Goal: Task Accomplishment & Management: Use online tool/utility

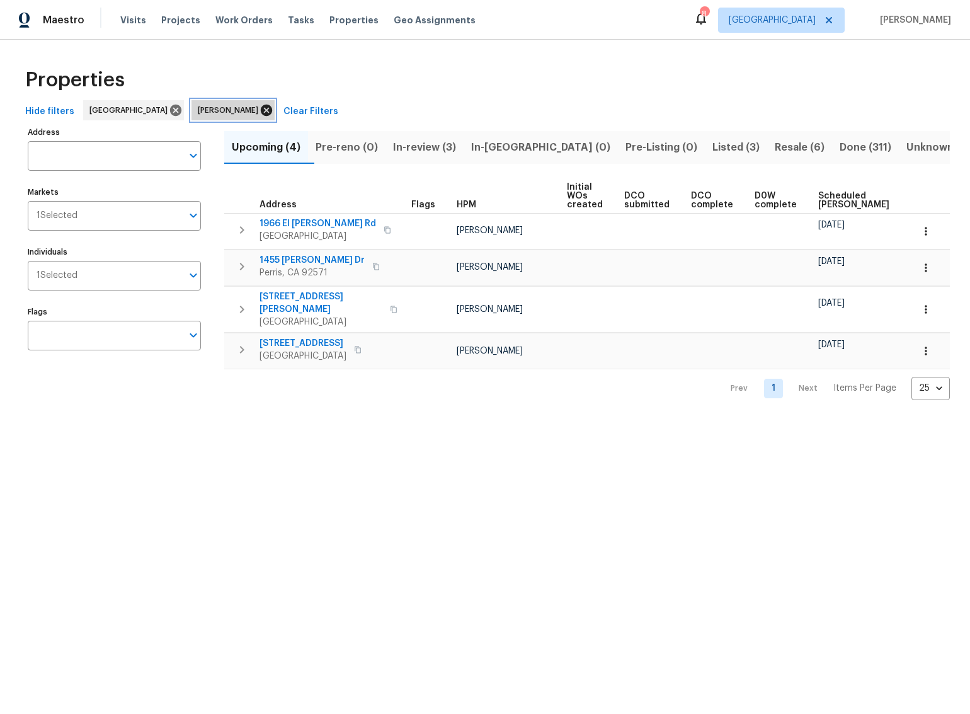
click at [261, 108] on icon at bounding box center [266, 110] width 11 height 11
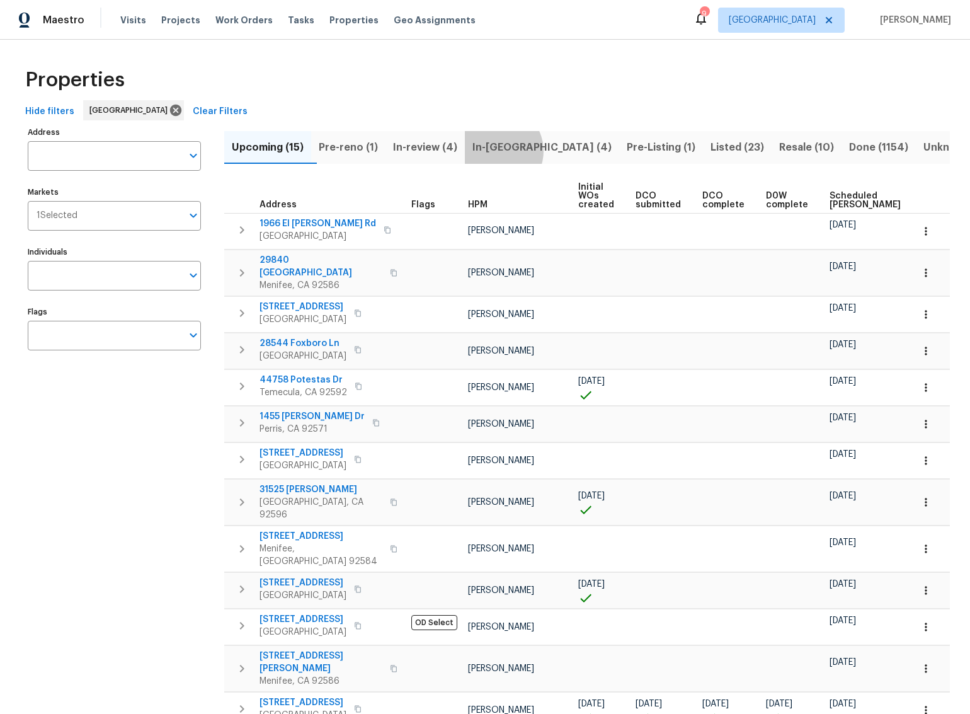
click at [508, 150] on span "In-reno (4)" at bounding box center [542, 148] width 139 height 18
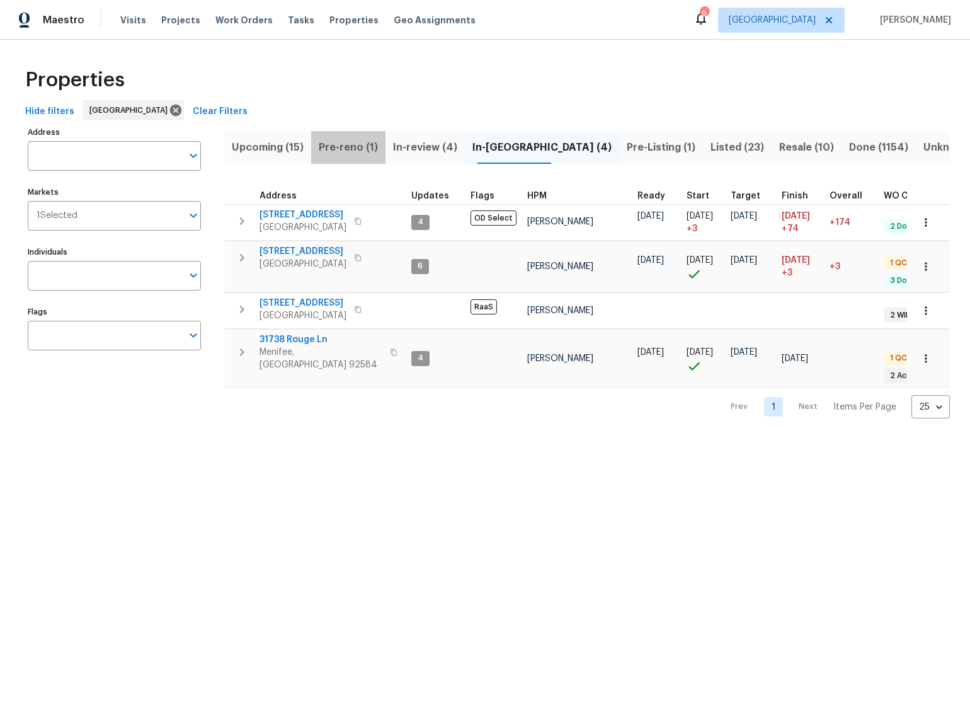
click at [344, 148] on span "Pre-reno (1)" at bounding box center [348, 148] width 59 height 18
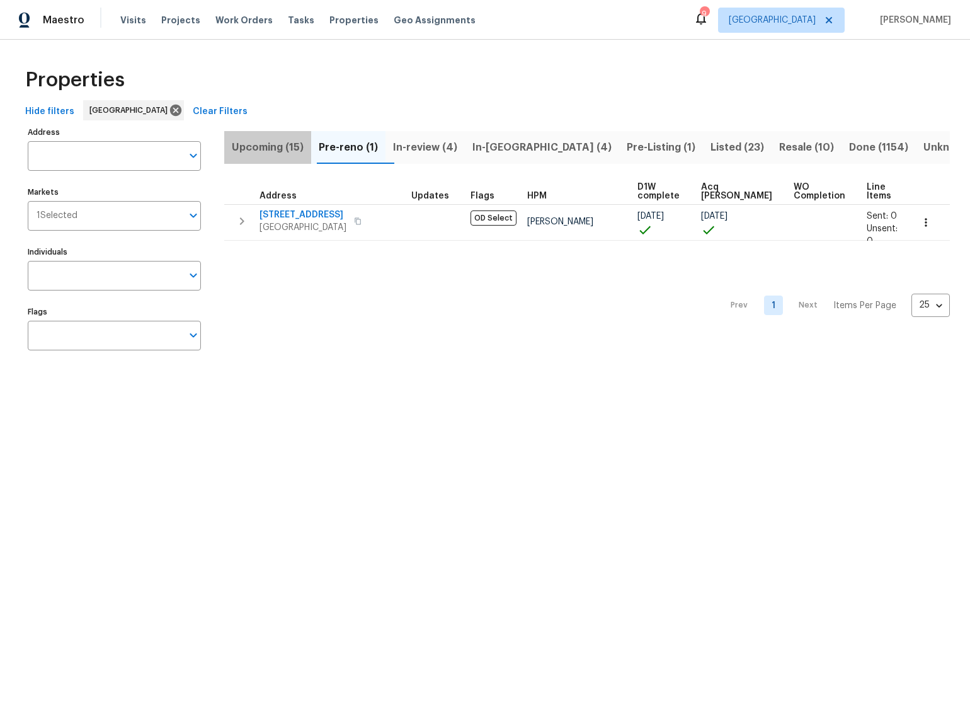
click at [260, 147] on span "Upcoming (15)" at bounding box center [268, 148] width 72 height 18
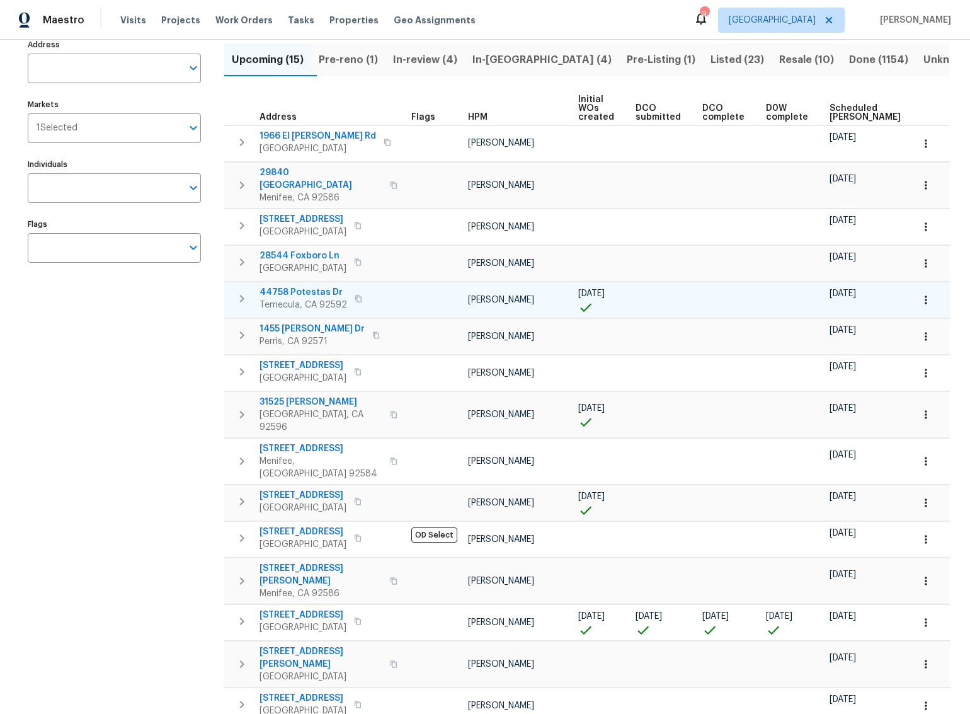
scroll to position [98, 0]
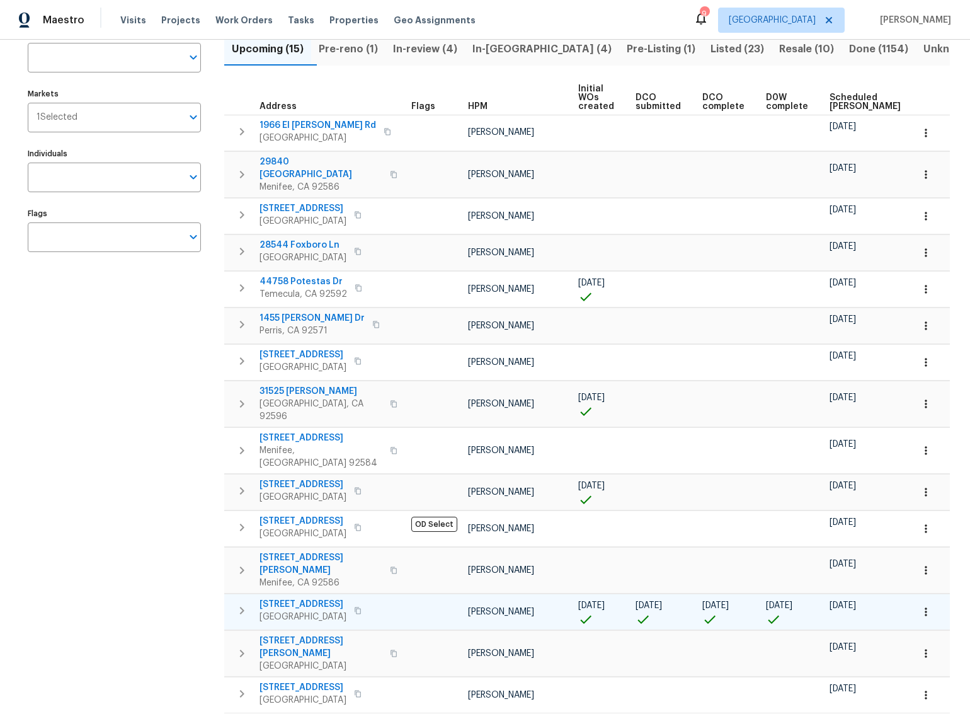
click at [309, 598] on span "11737 Poppy Rd" at bounding box center [303, 604] width 87 height 13
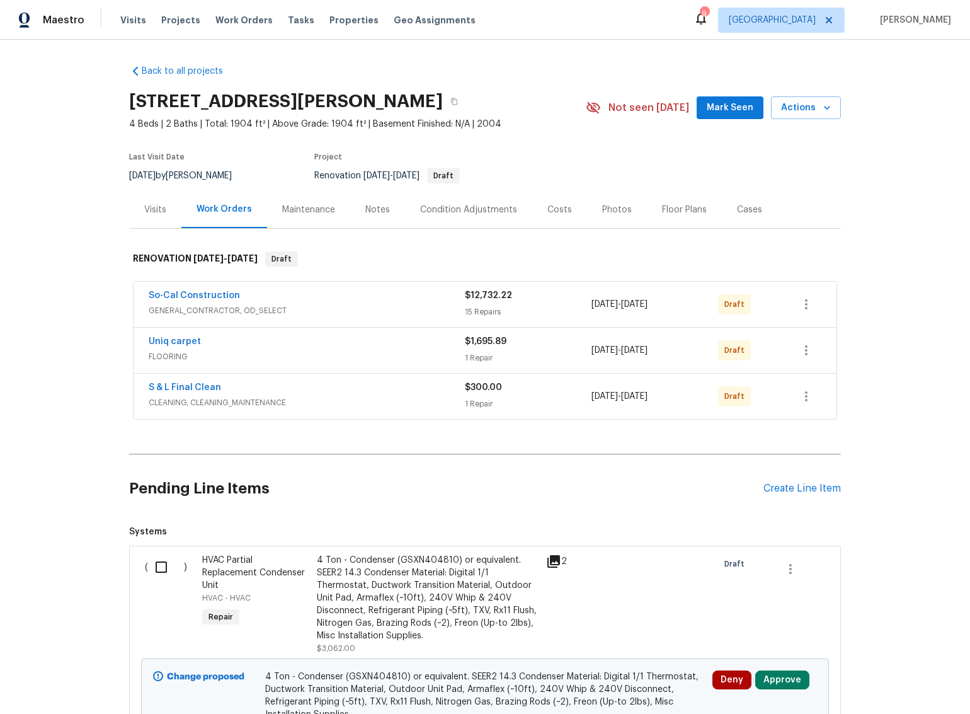
click at [555, 210] on div "Costs" at bounding box center [560, 210] width 25 height 13
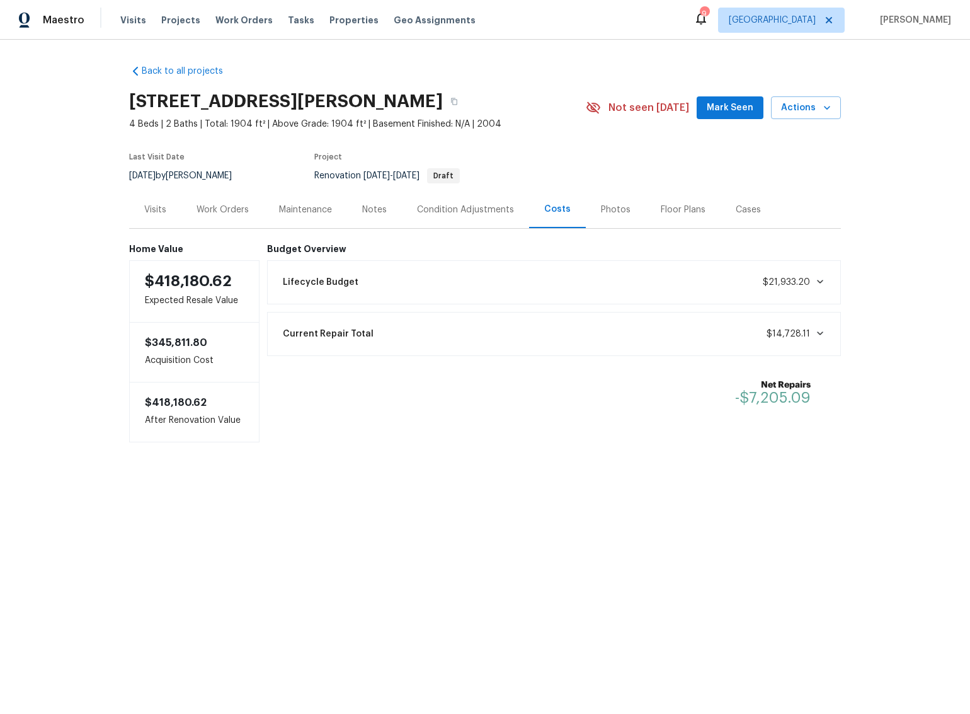
click at [226, 212] on div "Work Orders" at bounding box center [223, 210] width 52 height 13
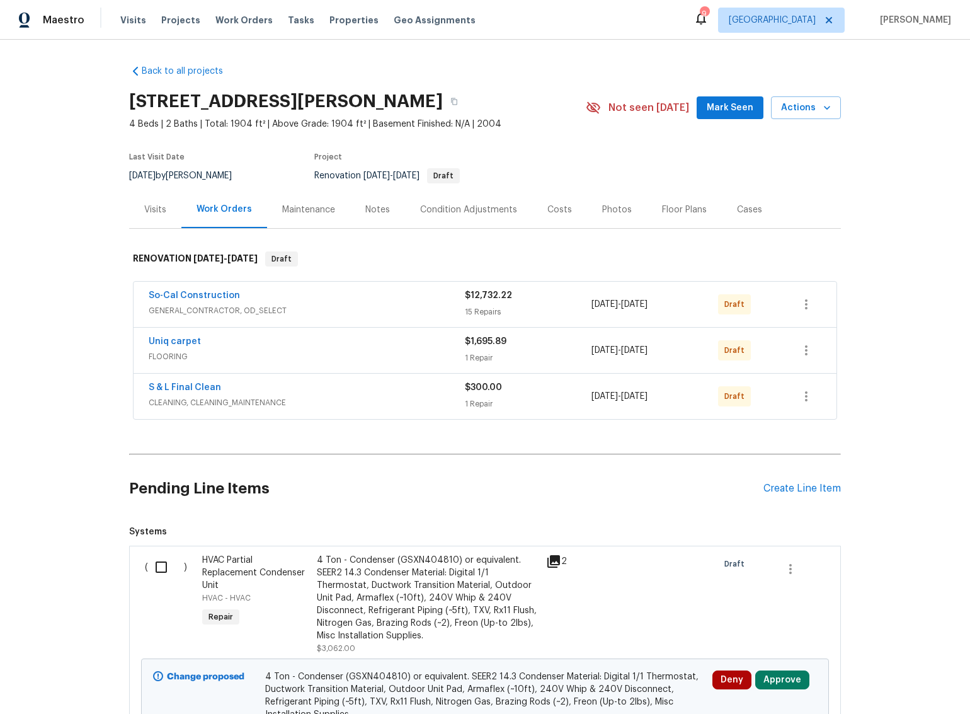
click at [428, 208] on div "Condition Adjustments" at bounding box center [468, 210] width 97 height 13
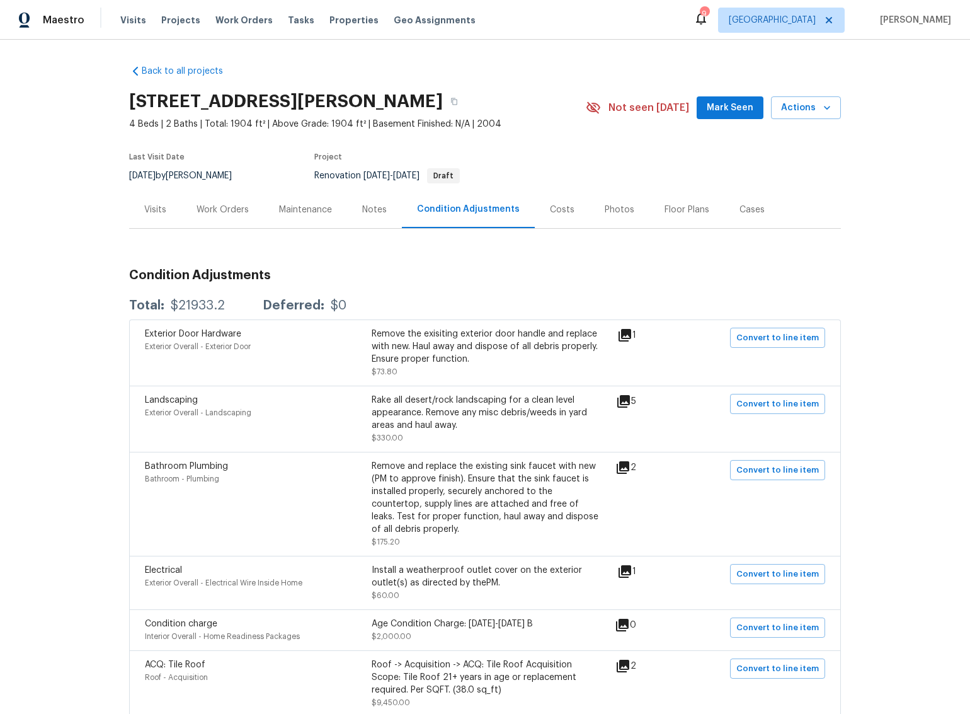
click at [218, 210] on div "Work Orders" at bounding box center [223, 210] width 52 height 13
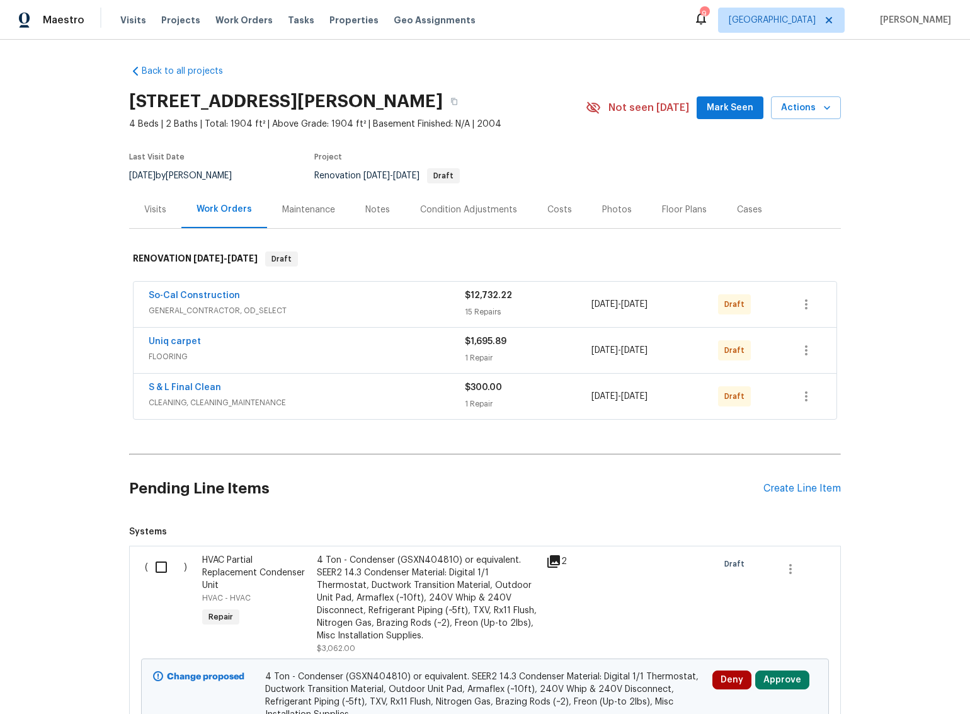
click at [152, 212] on div "Visits" at bounding box center [155, 210] width 22 height 13
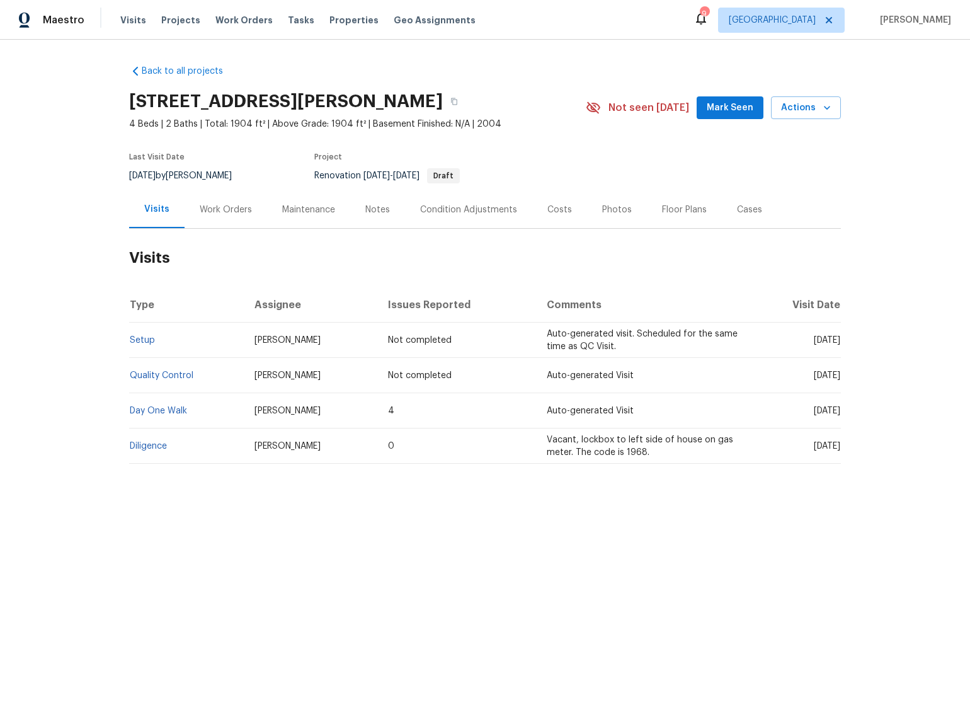
click at [90, 193] on div "Back to all projects [STREET_ADDRESS] 4 Beds | 2 Baths | Total: 1904 ft² | Abov…" at bounding box center [485, 295] width 970 height 510
click at [372, 206] on div "Notes" at bounding box center [377, 210] width 25 height 13
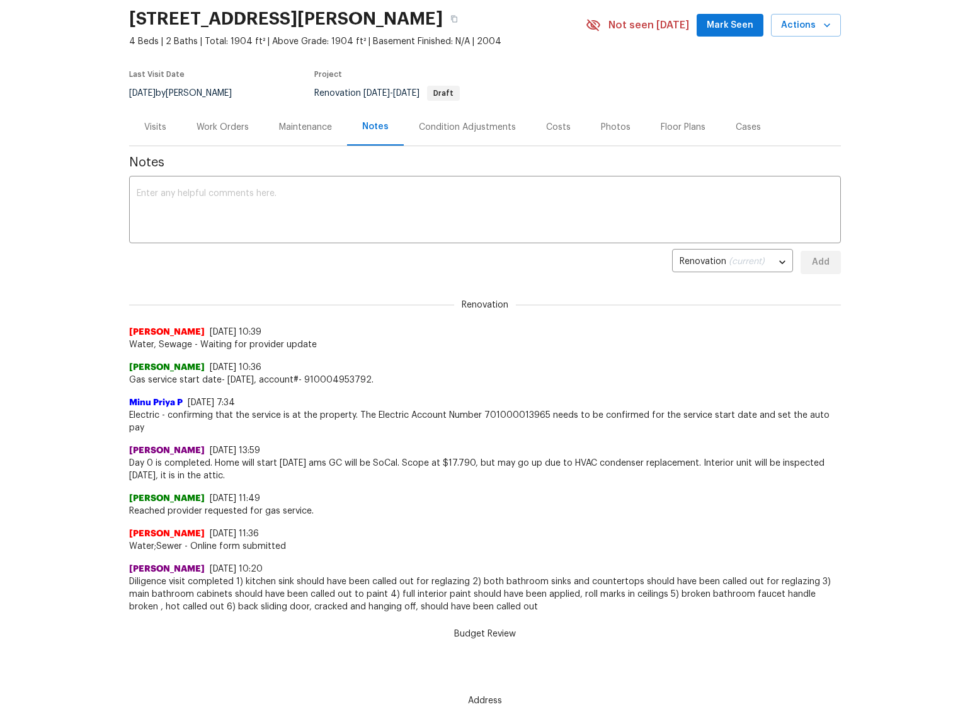
click at [553, 122] on div "Costs" at bounding box center [558, 127] width 25 height 13
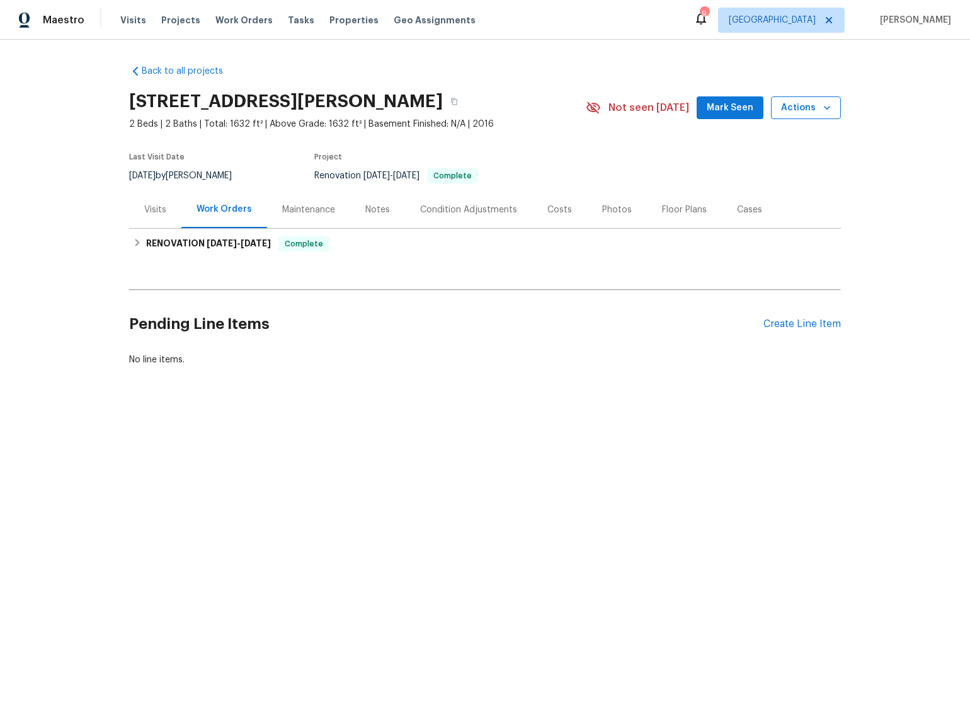
click at [797, 110] on span "Actions" at bounding box center [806, 108] width 50 height 16
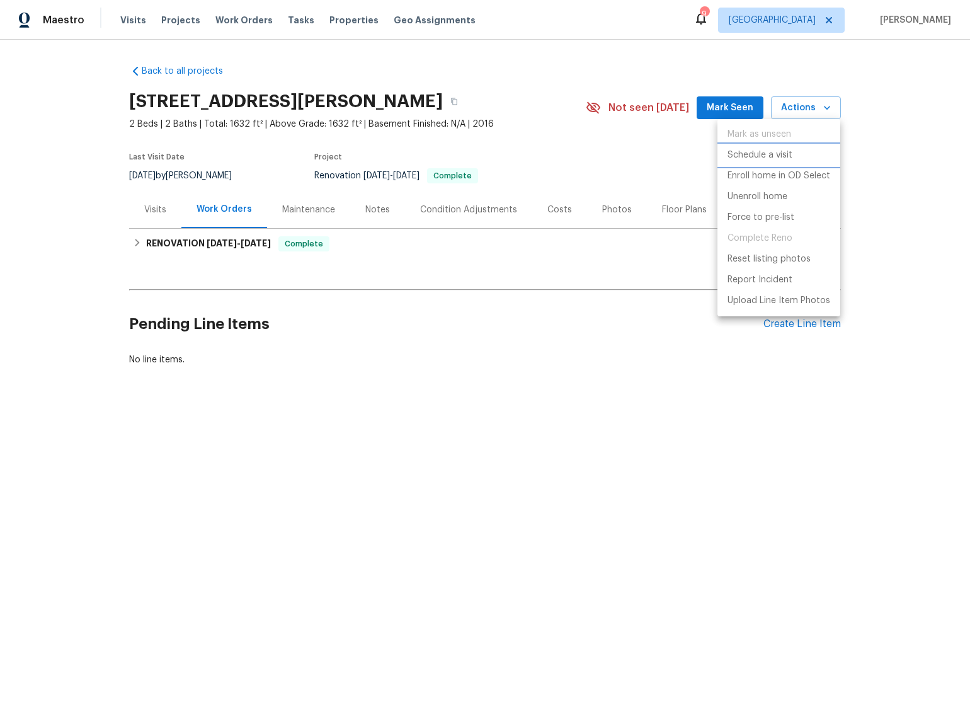
click at [766, 156] on p "Schedule a visit" at bounding box center [760, 155] width 65 height 13
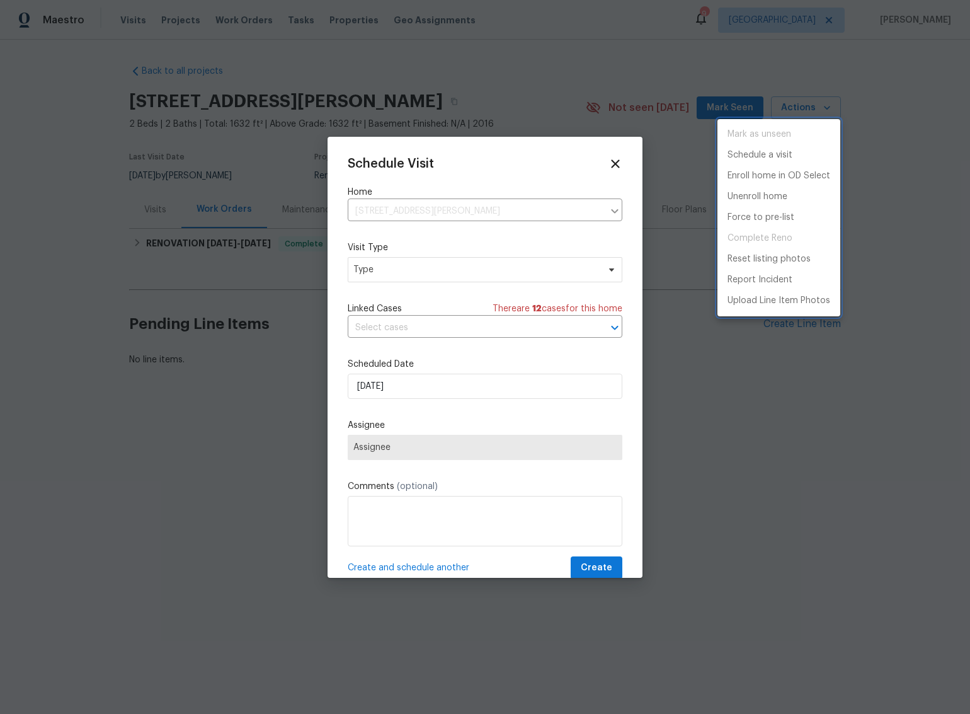
click at [438, 270] on div at bounding box center [485, 357] width 970 height 714
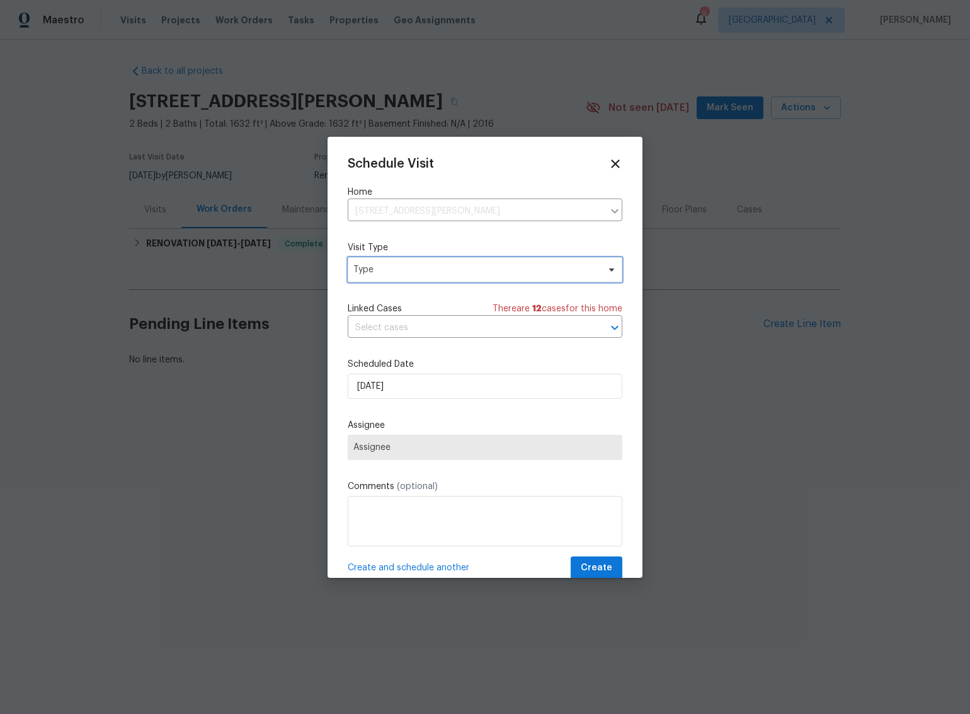
click at [438, 270] on span "Type" at bounding box center [475, 269] width 245 height 13
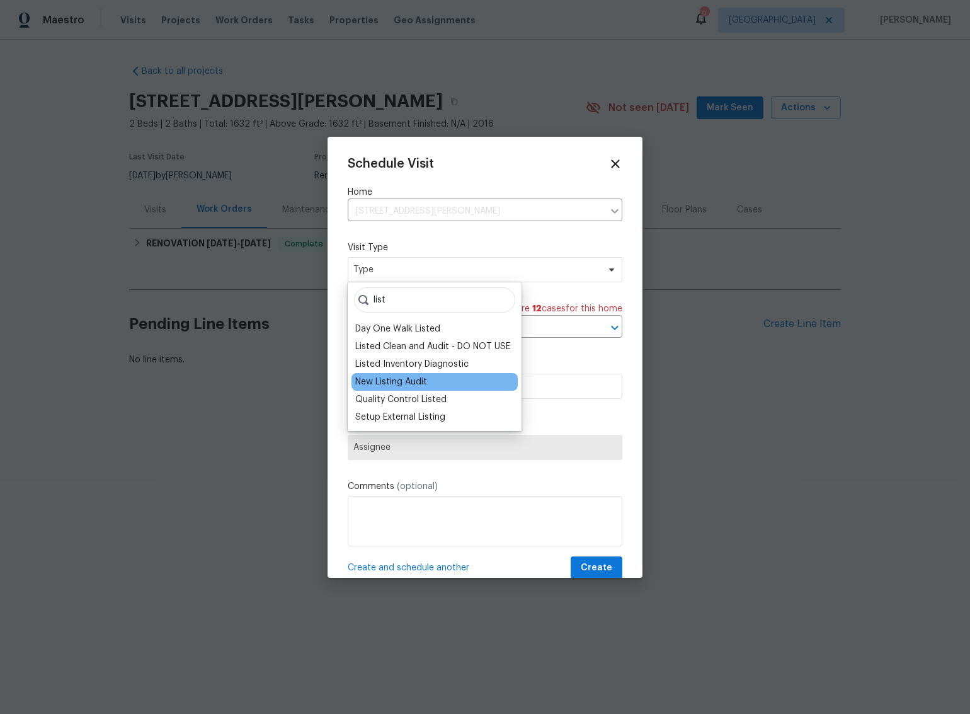
type input "list"
click at [367, 384] on div "New Listing Audit" at bounding box center [391, 382] width 72 height 13
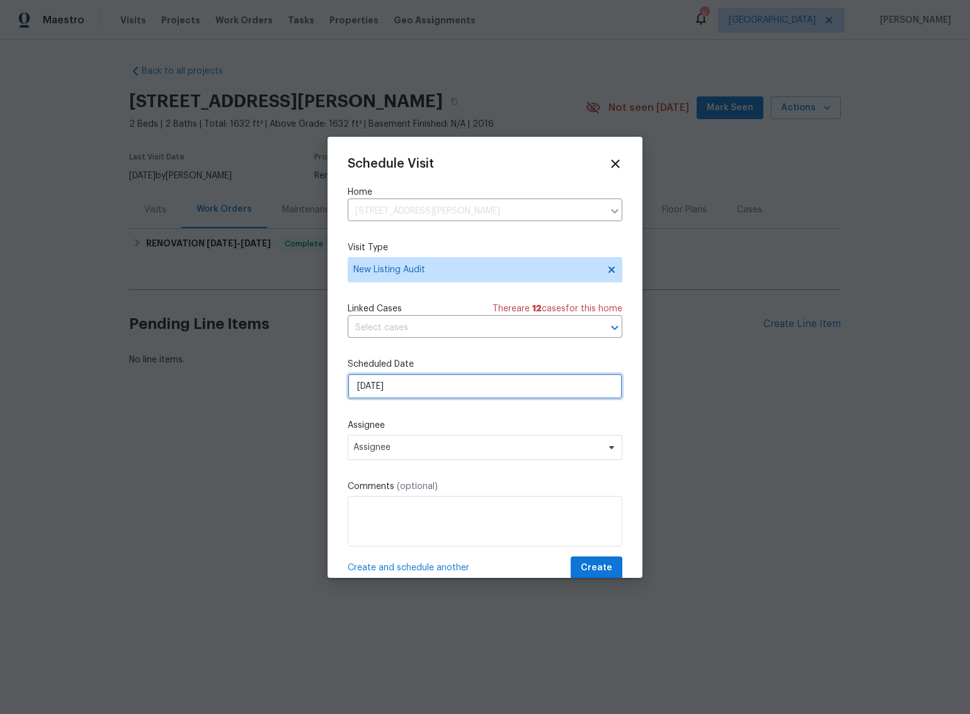
click at [382, 390] on input "8/22/2025" at bounding box center [485, 386] width 275 height 25
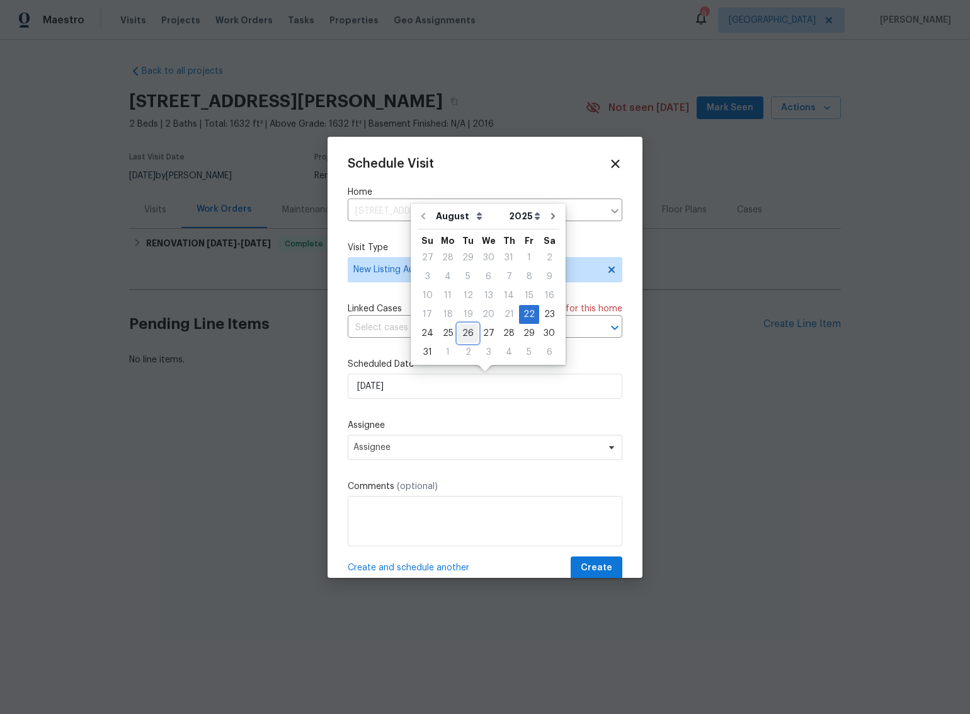
click at [464, 336] on div "26" at bounding box center [468, 333] width 20 height 18
type input "[DATE]"
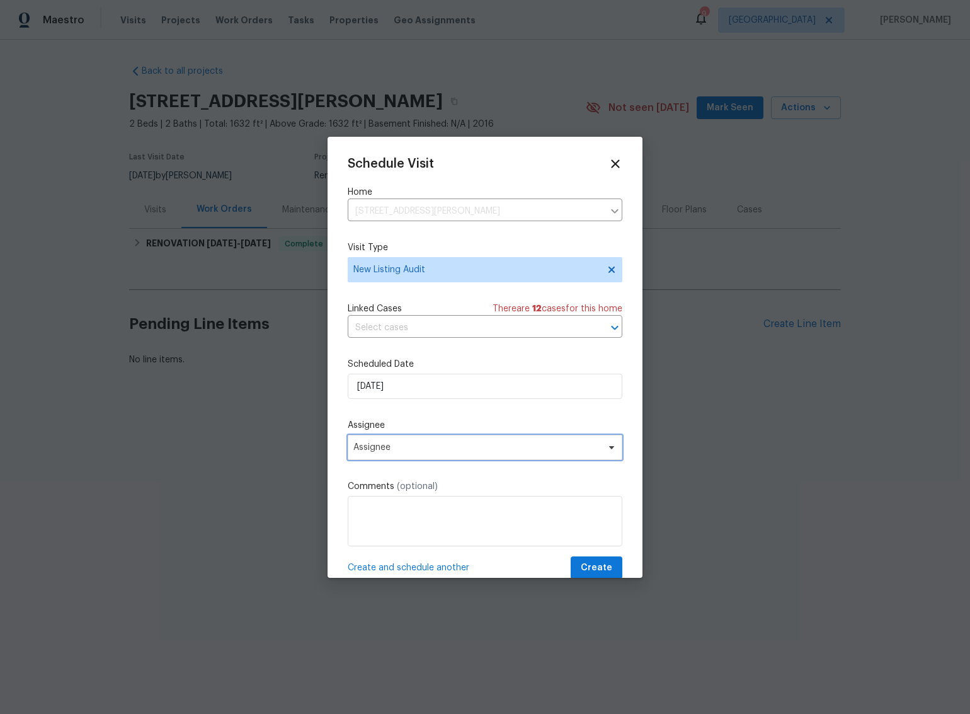
click at [400, 450] on span "Assignee" at bounding box center [476, 447] width 247 height 10
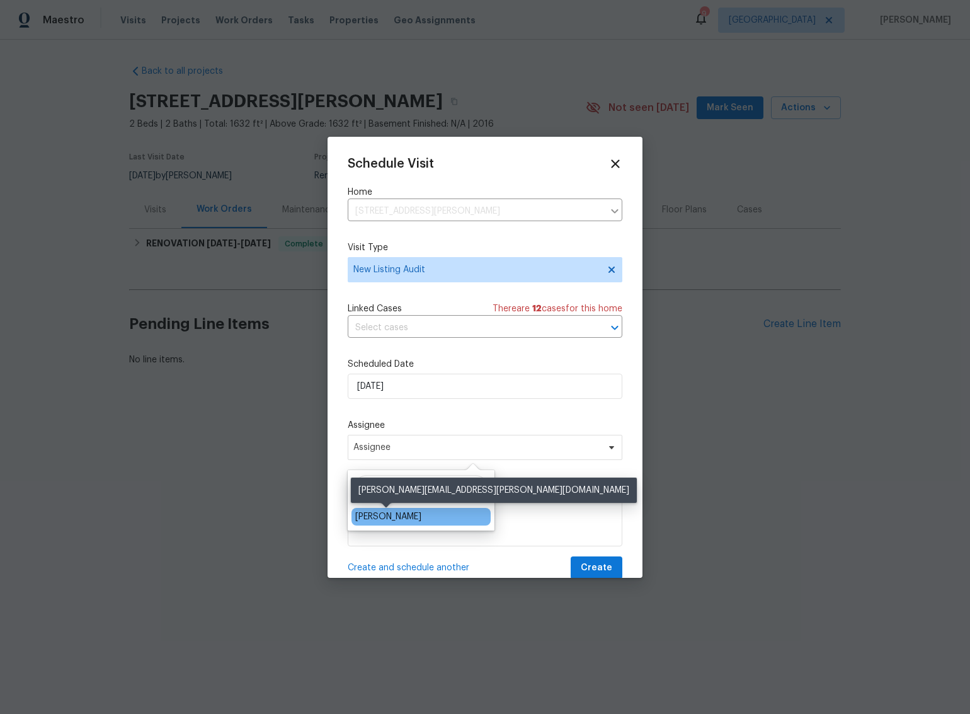
type input "cody"
click at [375, 519] on div "[PERSON_NAME]" at bounding box center [388, 516] width 66 height 13
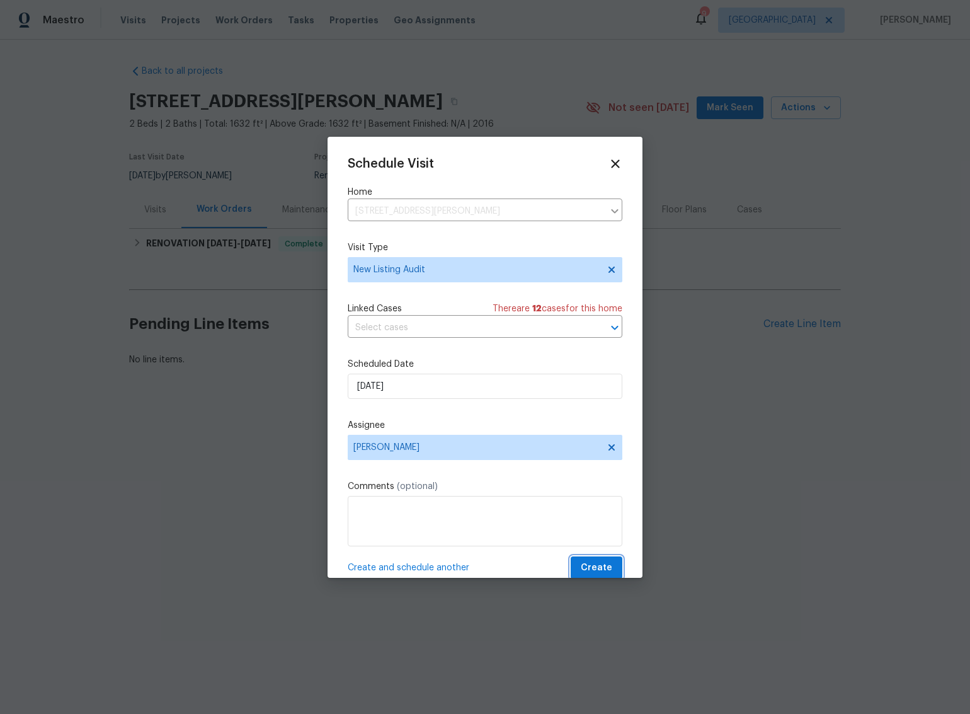
click at [596, 566] on span "Create" at bounding box center [597, 568] width 32 height 16
